Goal: Task Accomplishment & Management: Manage account settings

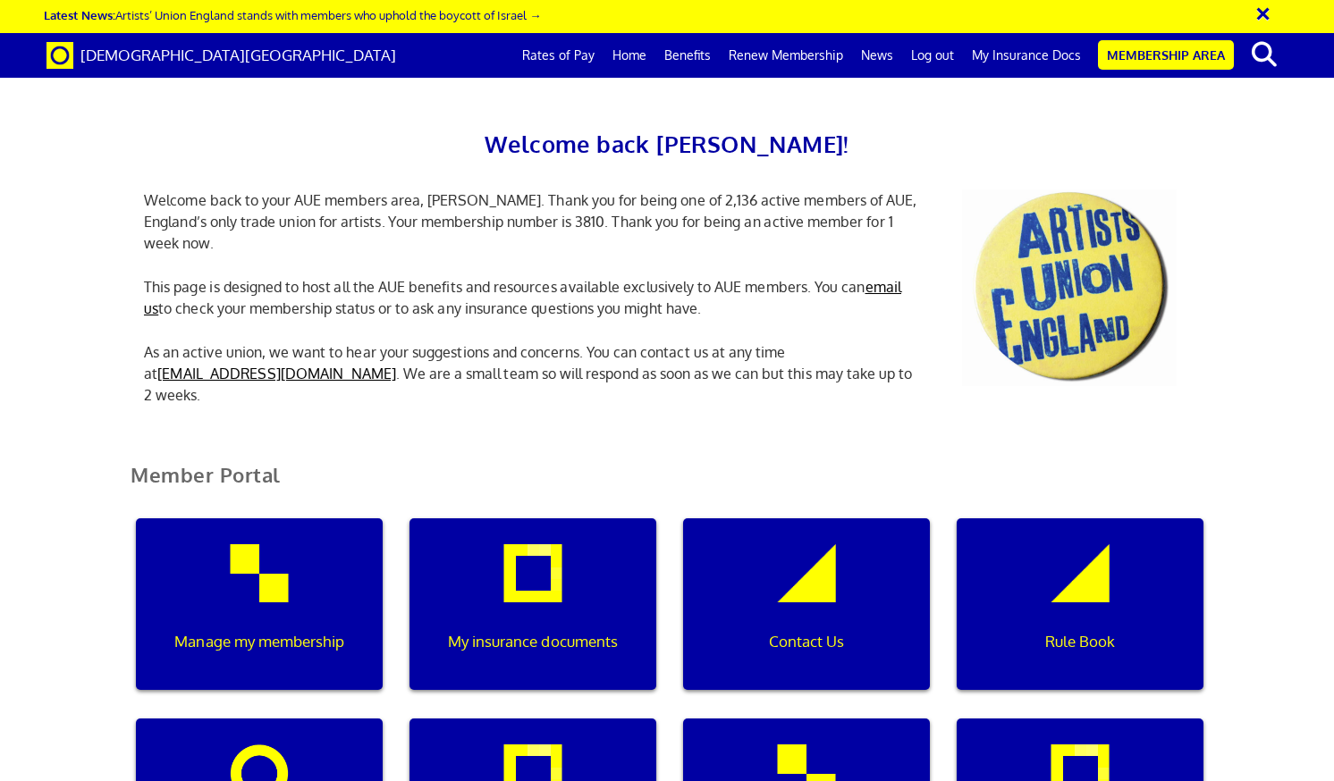
scroll to position [0, 5]
click at [1147, 55] on link "Membership Area" at bounding box center [1166, 55] width 136 height 30
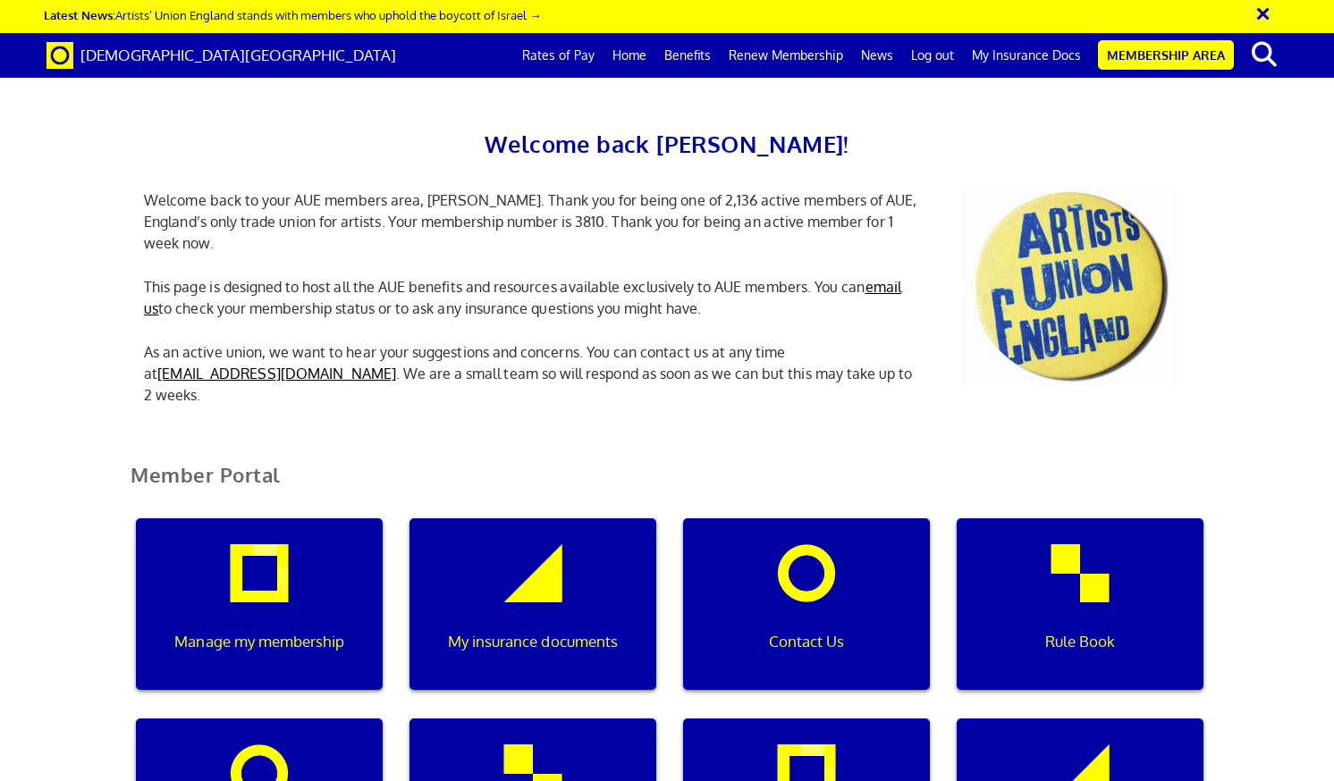
scroll to position [328, 0]
click at [555, 519] on div "My insurance documents" at bounding box center [532, 605] width 247 height 172
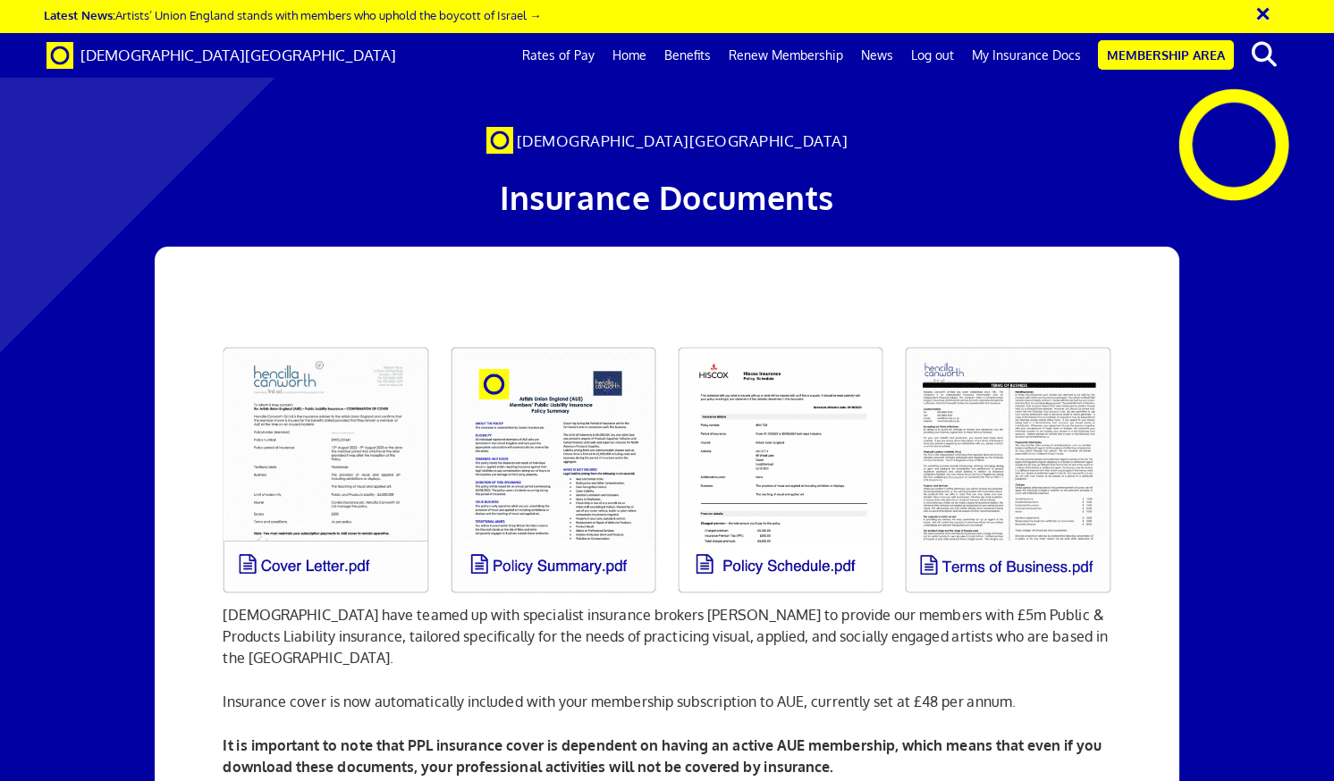
scroll to position [162, 0]
click at [337, 336] on link at bounding box center [325, 470] width 227 height 268
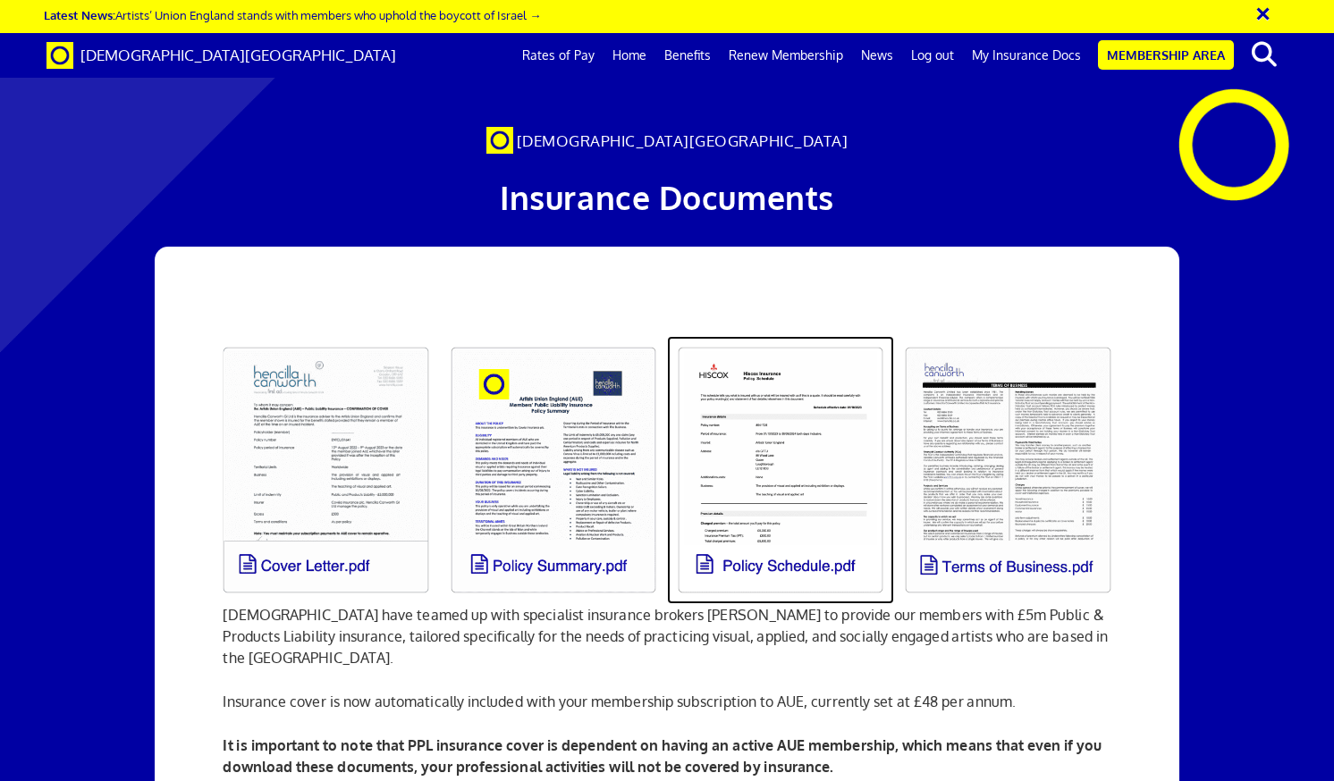
click at [798, 336] on link at bounding box center [780, 470] width 227 height 268
